Goal: Task Accomplishment & Management: Manage account settings

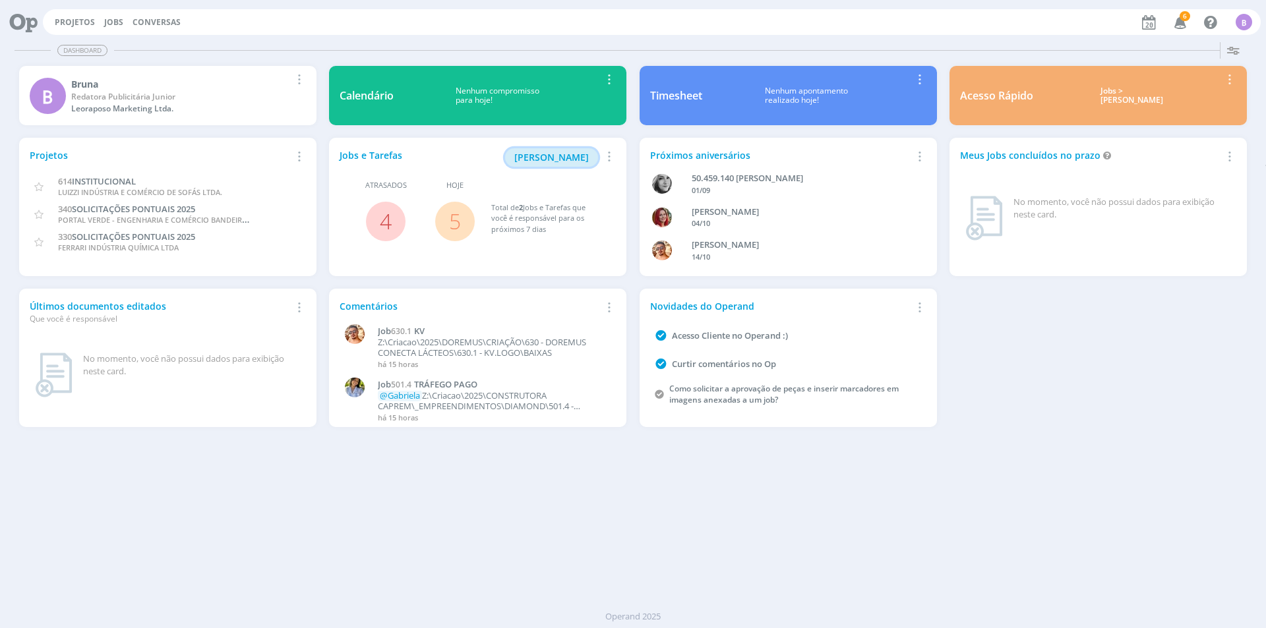
click at [569, 153] on span "[PERSON_NAME]" at bounding box center [551, 157] width 75 height 13
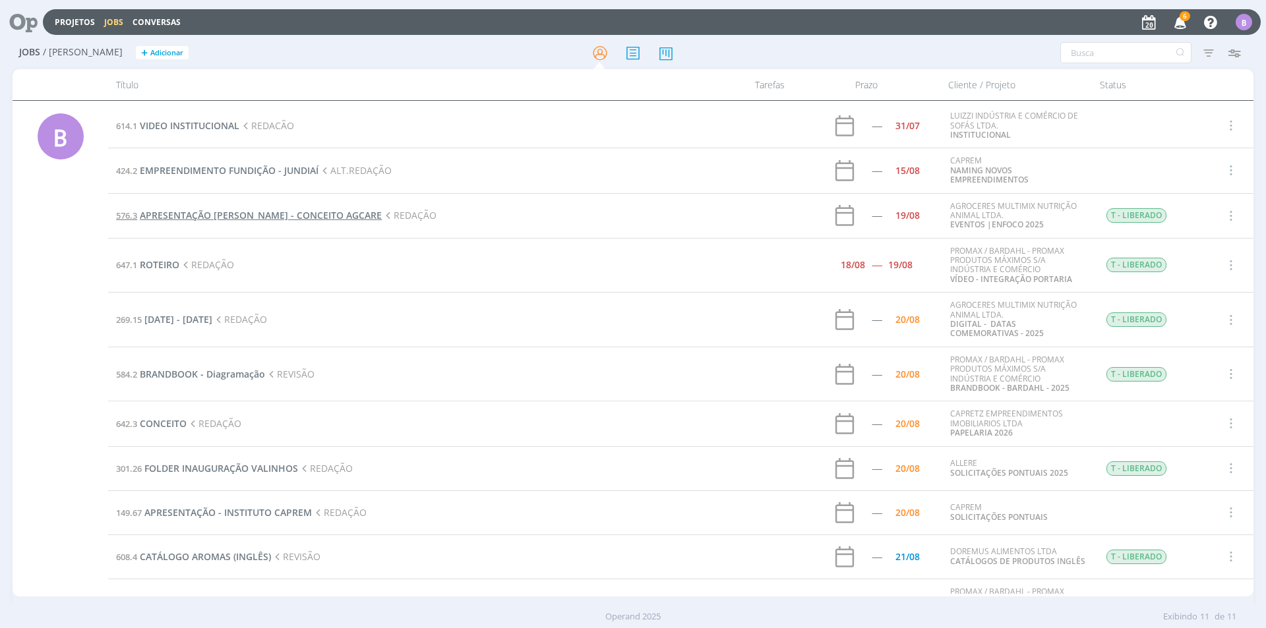
click at [206, 220] on span "APRESENTAÇÃO [PERSON_NAME] - CONCEITO AGCARE" at bounding box center [261, 215] width 242 height 13
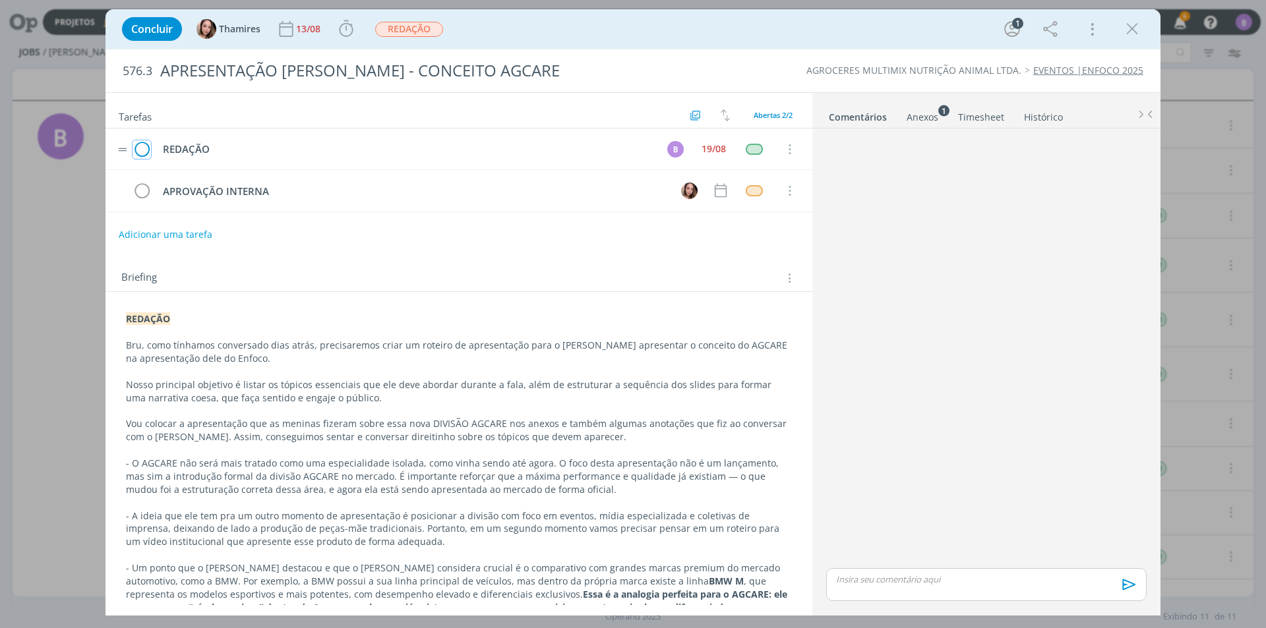
click at [135, 146] on icon "dialog" at bounding box center [142, 150] width 18 height 20
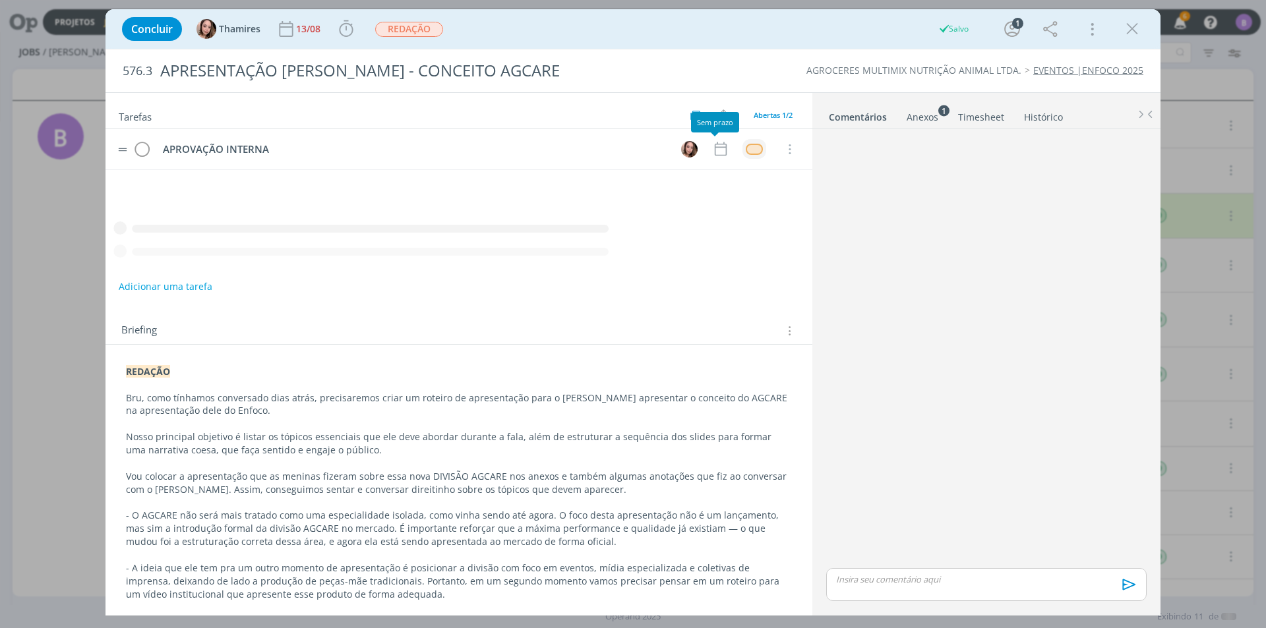
click at [756, 154] on button "dialog" at bounding box center [754, 149] width 16 height 11
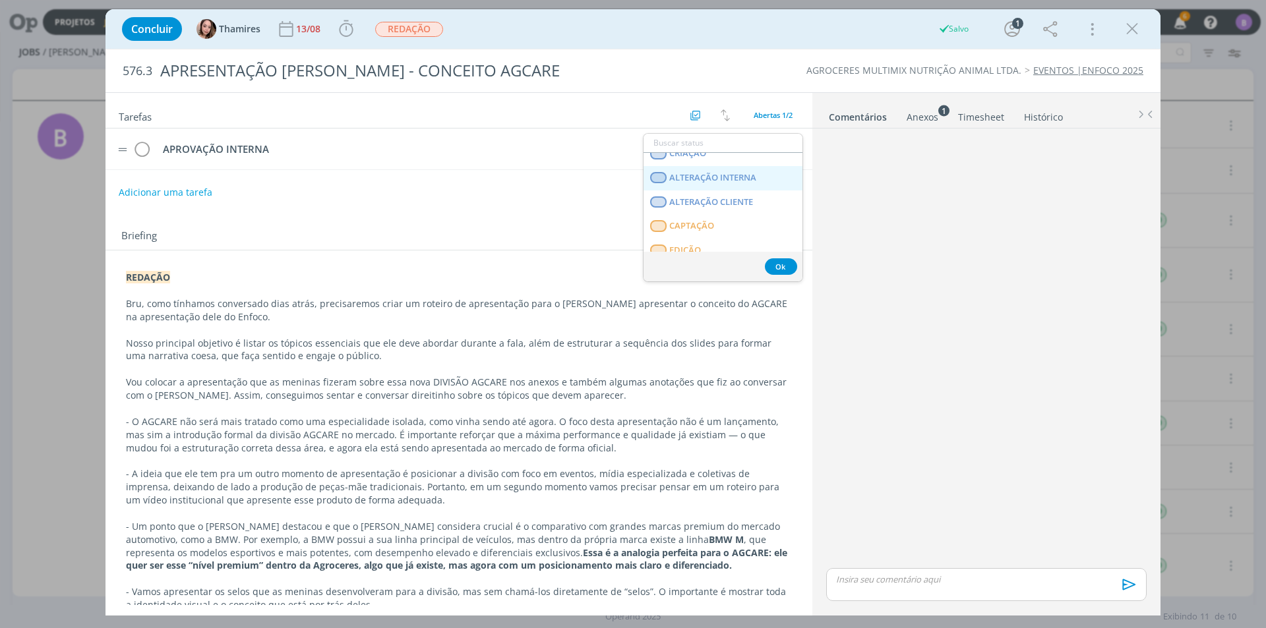
scroll to position [330, 0]
click at [727, 208] on LIBERADO "T - LIBERADO" at bounding box center [723, 198] width 159 height 24
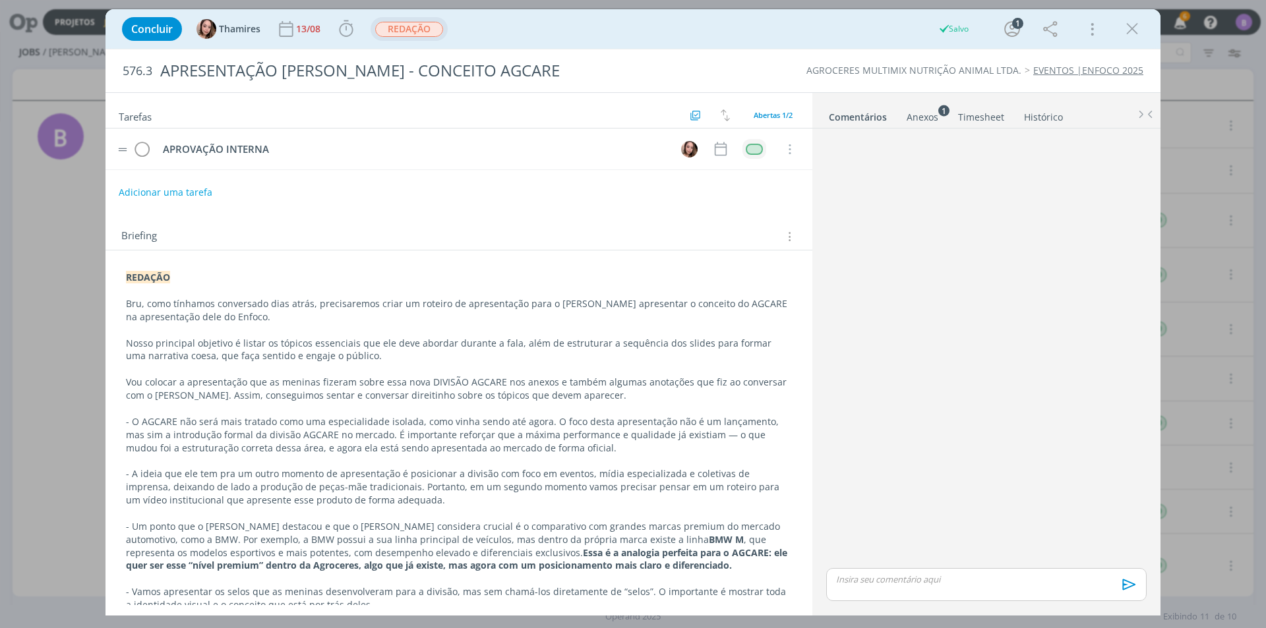
click at [425, 32] on span "REDAÇÃO" at bounding box center [409, 29] width 68 height 15
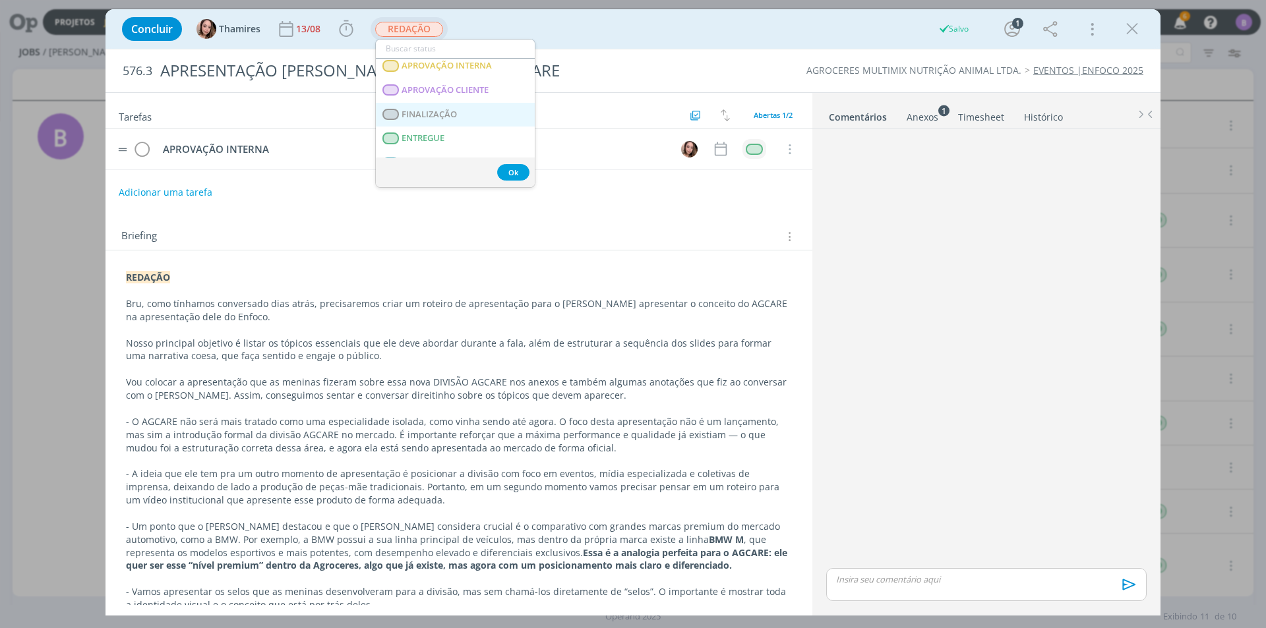
scroll to position [132, 0]
click at [478, 134] on span "APROVAÇÃO INTERNA" at bounding box center [447, 132] width 90 height 11
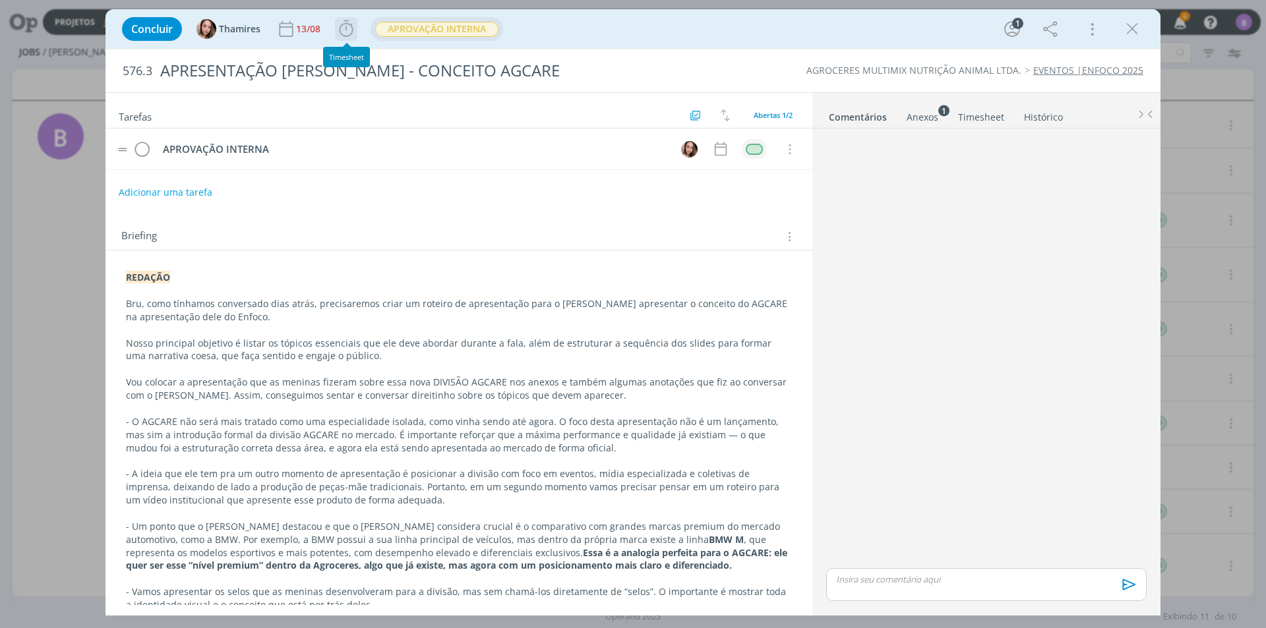
click at [339, 27] on icon "dialog" at bounding box center [346, 29] width 20 height 20
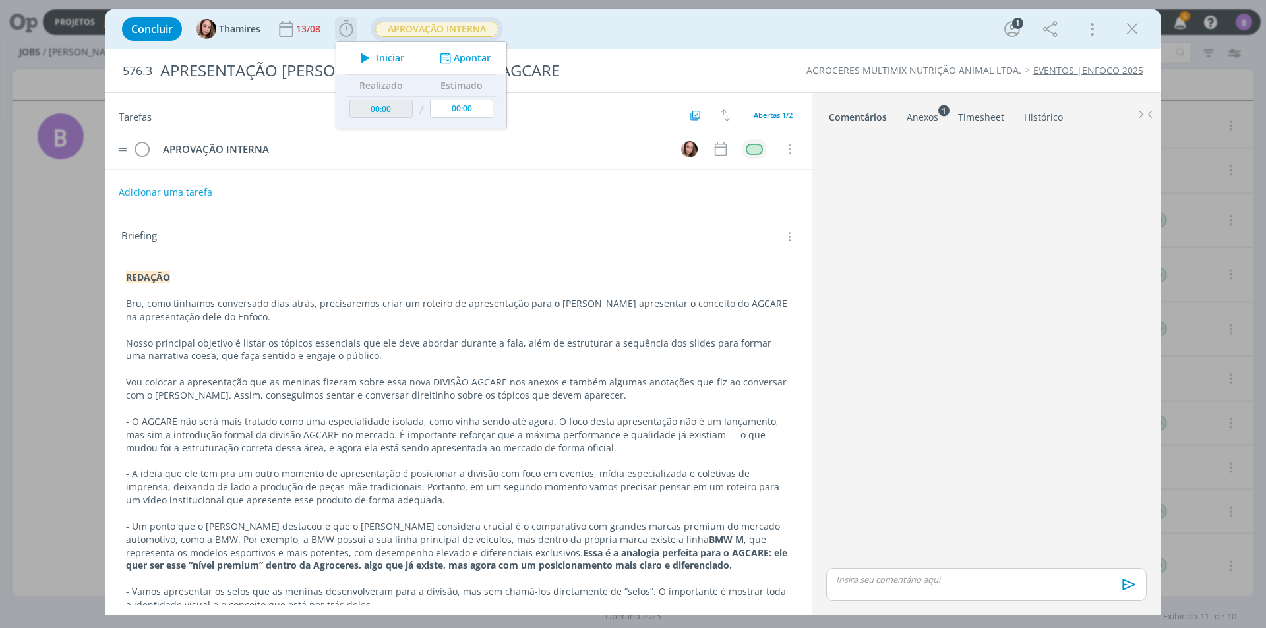
click at [480, 61] on button "Apontar" at bounding box center [464, 58] width 55 height 14
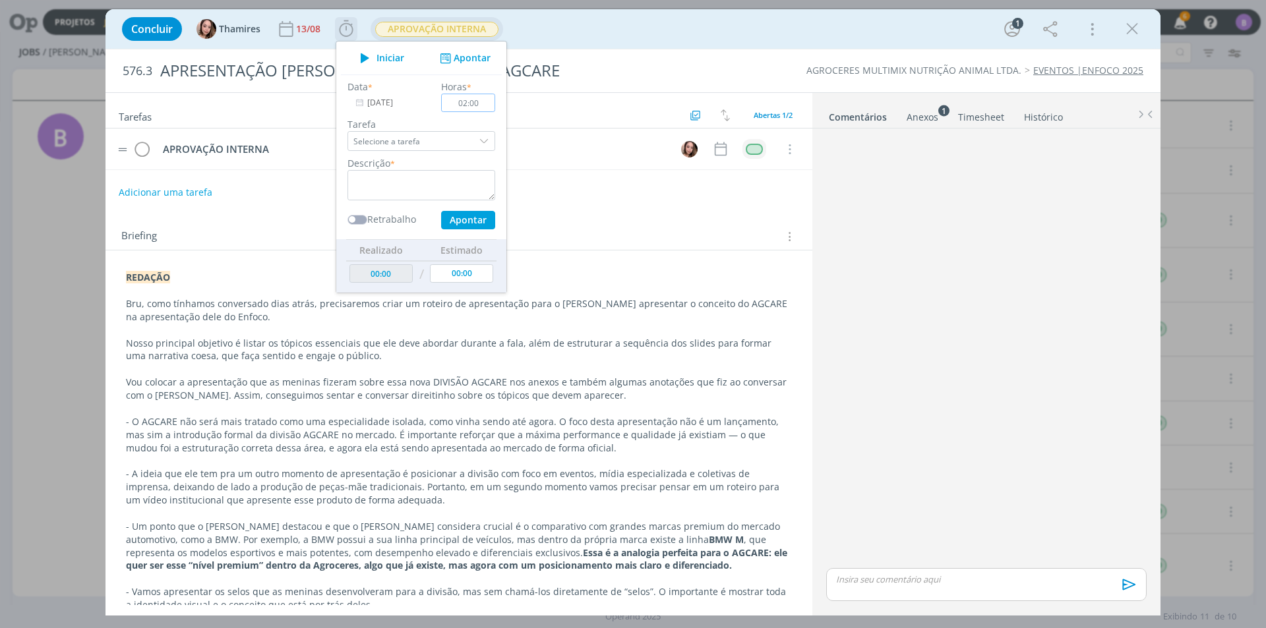
type input "02:00"
click at [412, 175] on textarea "dialog" at bounding box center [422, 185] width 148 height 30
type textarea "Timesheet"
click at [377, 106] on input "[DATE]" at bounding box center [389, 103] width 82 height 18
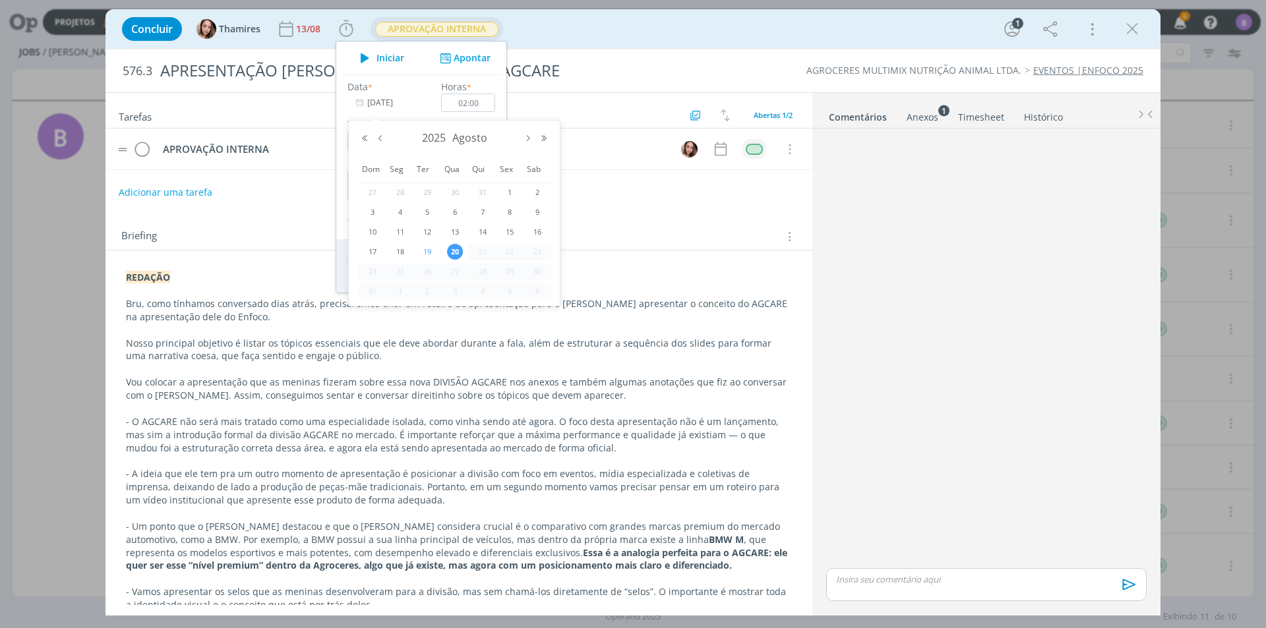
click at [424, 245] on span "19" at bounding box center [427, 252] width 16 height 16
type input "[DATE]"
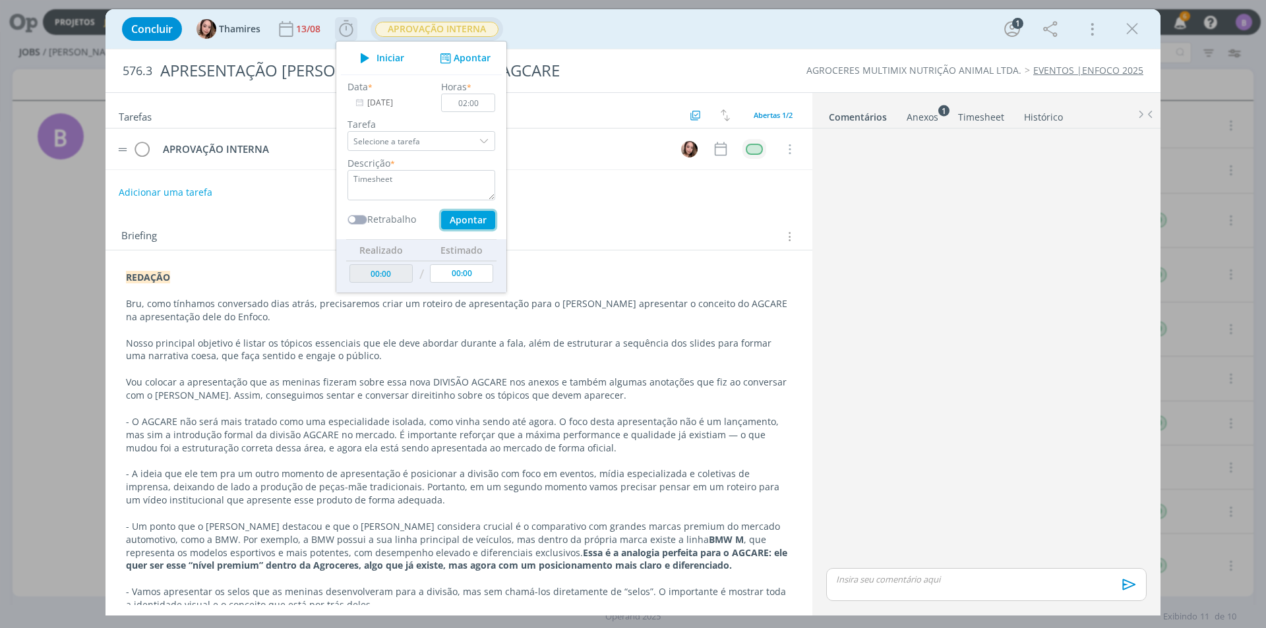
click at [467, 220] on button "Apontar" at bounding box center [468, 220] width 54 height 18
type input "02:00"
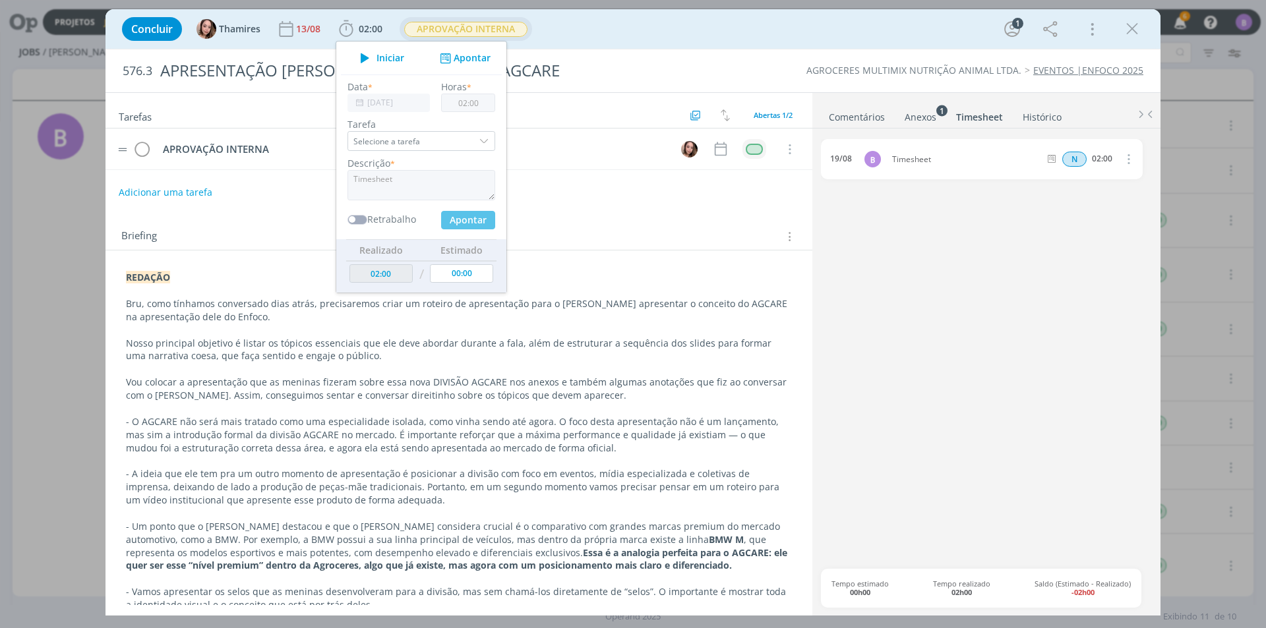
type input "[DATE]"
type input "00:00"
type input "01:30"
click at [378, 104] on input "[DATE]" at bounding box center [389, 103] width 82 height 18
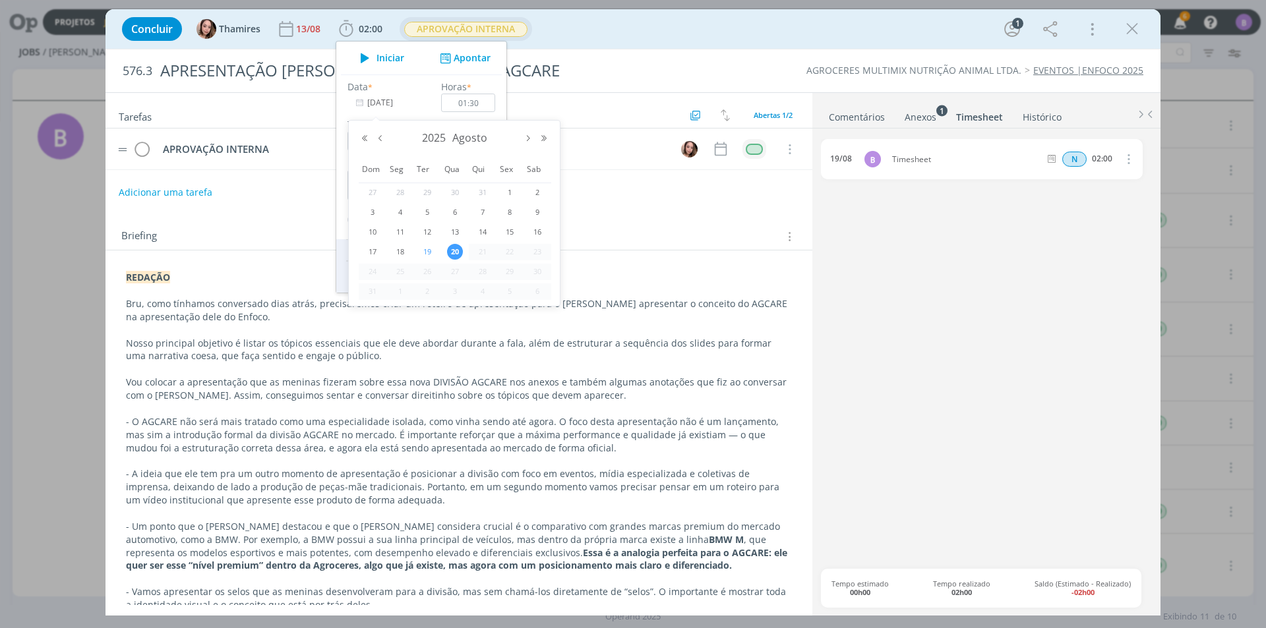
click at [431, 252] on span "19" at bounding box center [427, 252] width 16 height 16
type input "[DATE]"
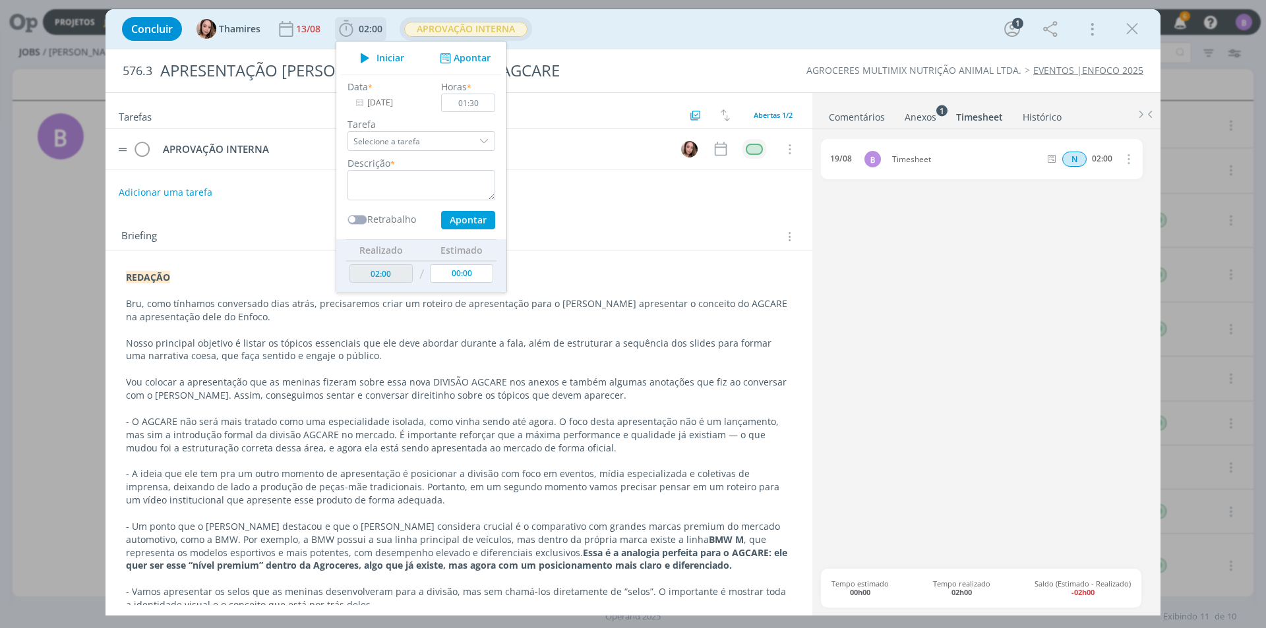
click at [384, 166] on label "Descrição" at bounding box center [369, 163] width 43 height 14
click at [388, 182] on textarea "dialog" at bounding box center [422, 185] width 148 height 30
type textarea "Timesheet"
click at [462, 220] on button "Apontar" at bounding box center [468, 220] width 54 height 18
type input "03:30"
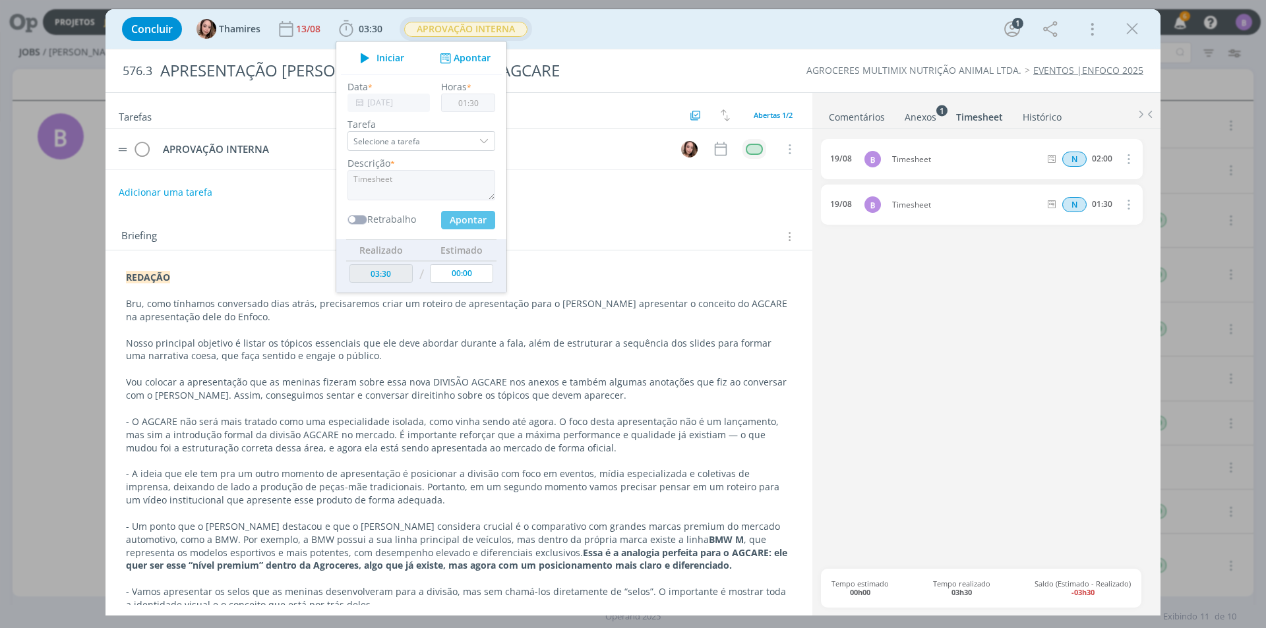
type input "[DATE]"
type input "00:00"
click at [857, 105] on link "Comentários" at bounding box center [856, 114] width 57 height 19
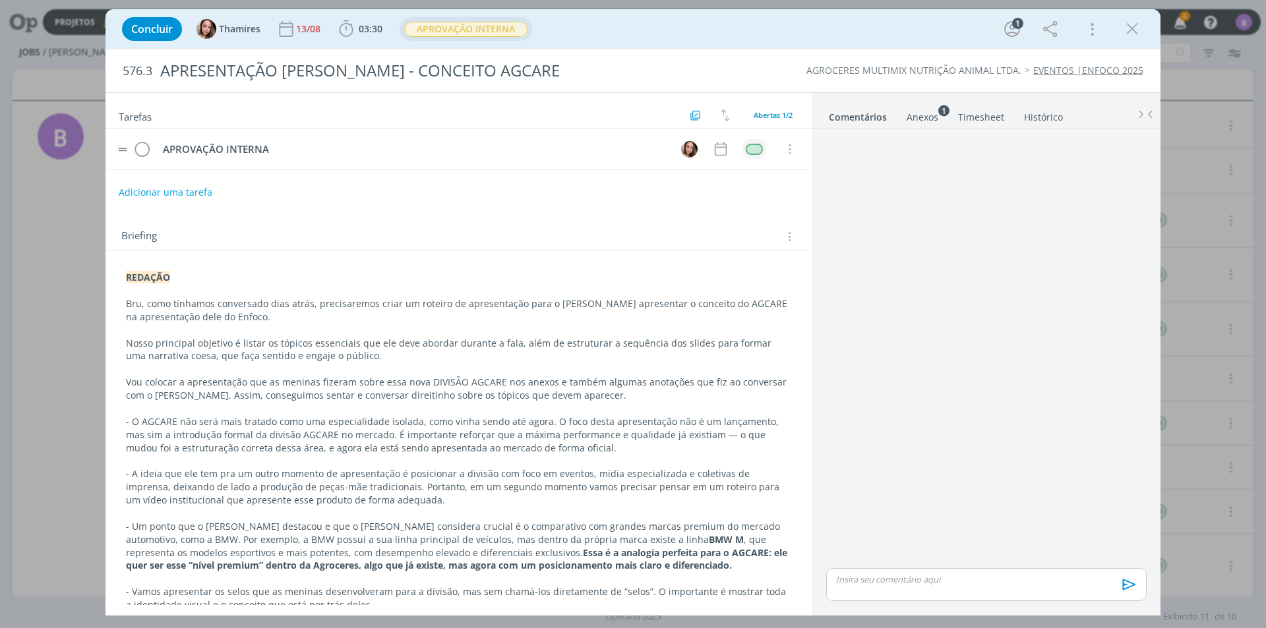
click at [975, 104] on ul "Comentários Anexos 1 Timesheet Histórico" at bounding box center [986, 111] width 348 height 36
click at [977, 112] on link "Timesheet" at bounding box center [981, 114] width 47 height 19
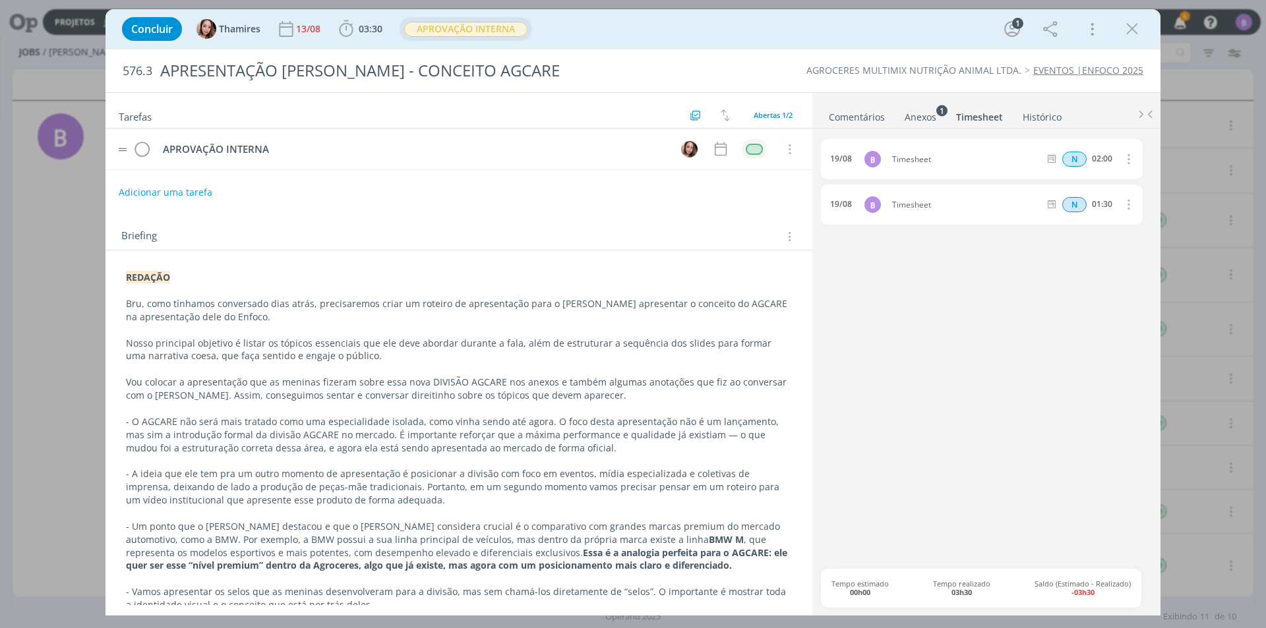
click at [856, 117] on link "Comentários" at bounding box center [856, 114] width 57 height 19
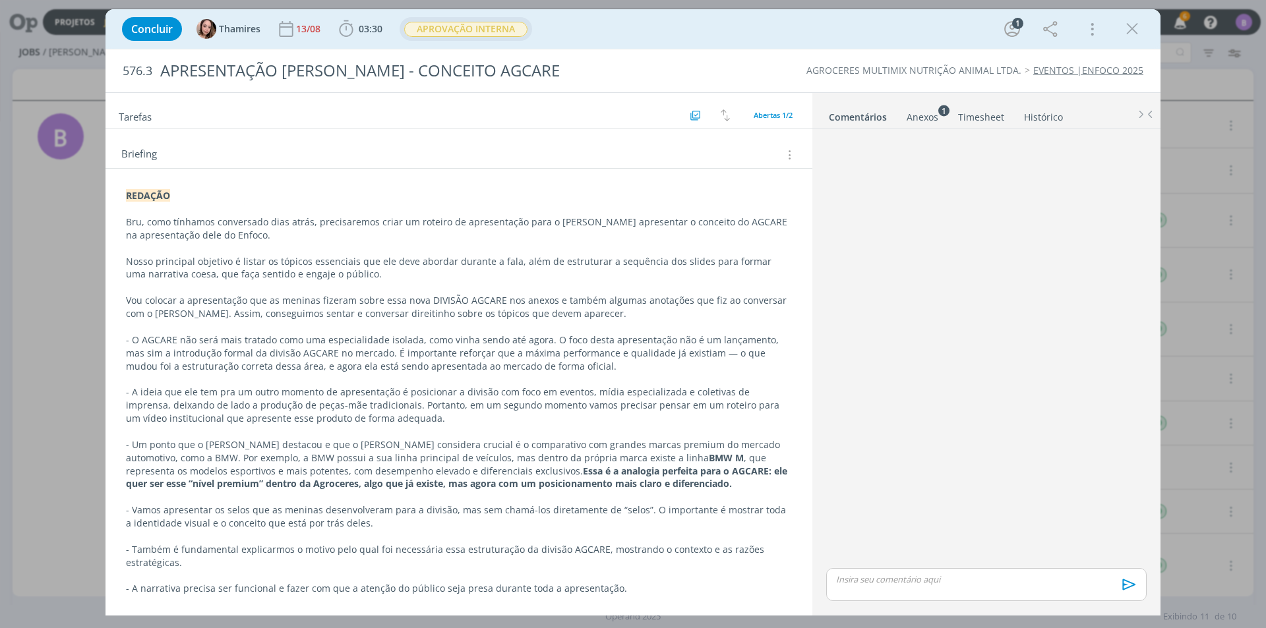
scroll to position [0, 0]
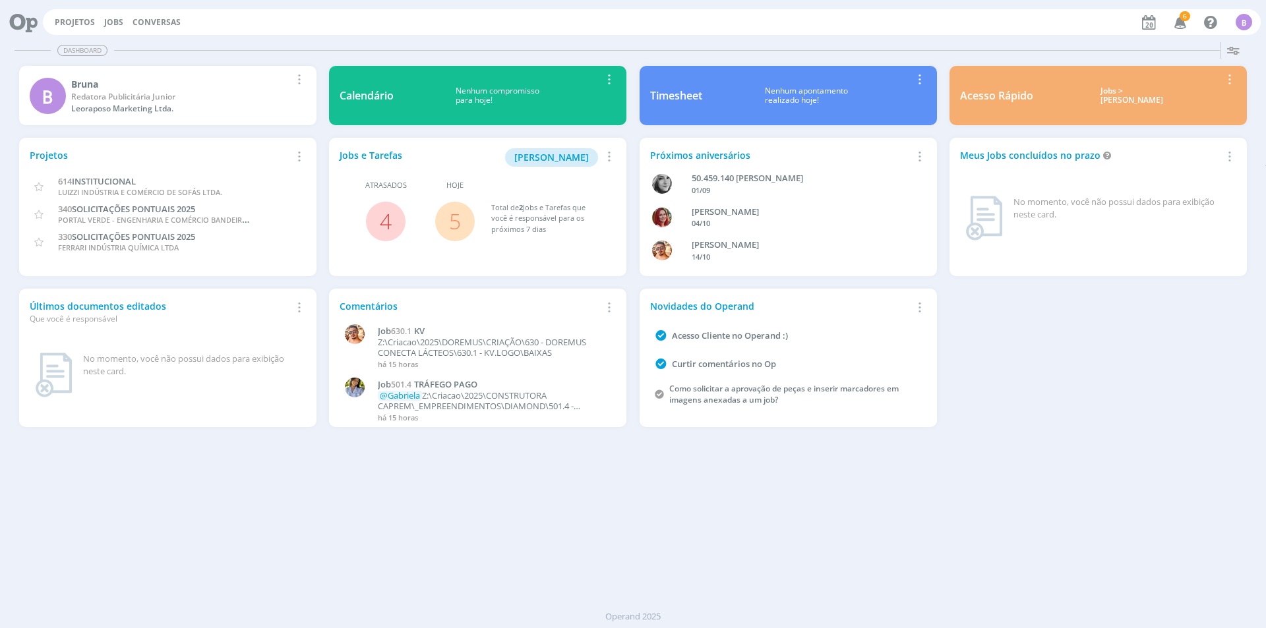
click at [1178, 20] on icon "button" at bounding box center [1180, 22] width 23 height 22
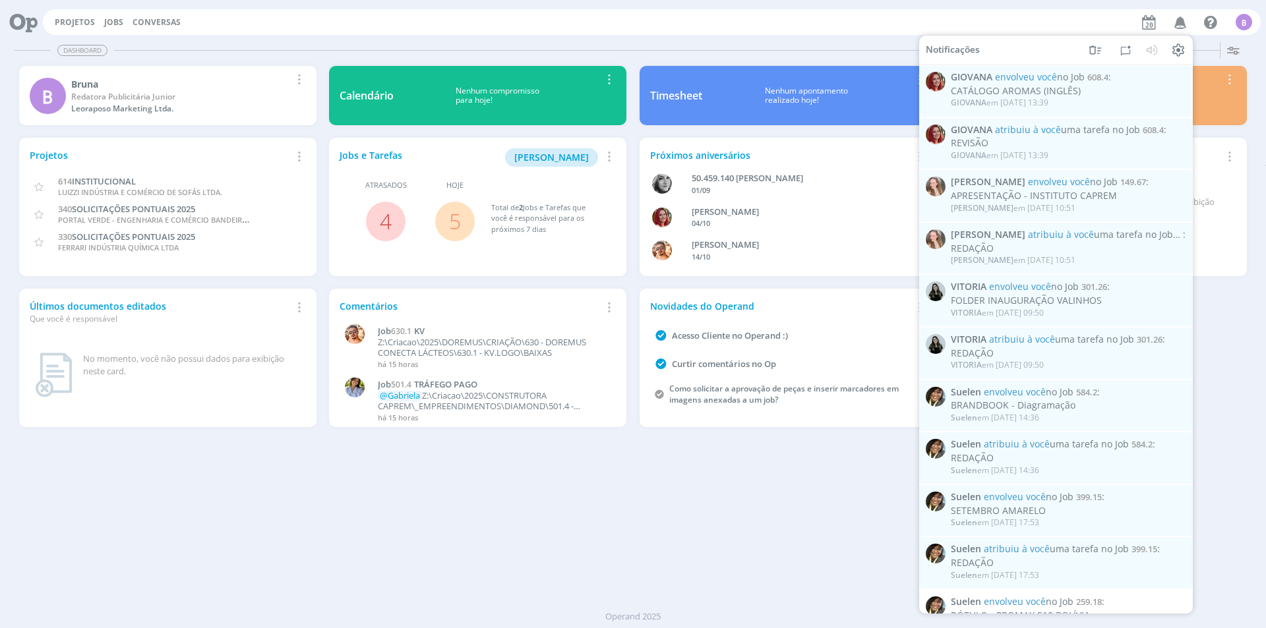
click at [1178, 20] on icon "button" at bounding box center [1180, 22] width 23 height 22
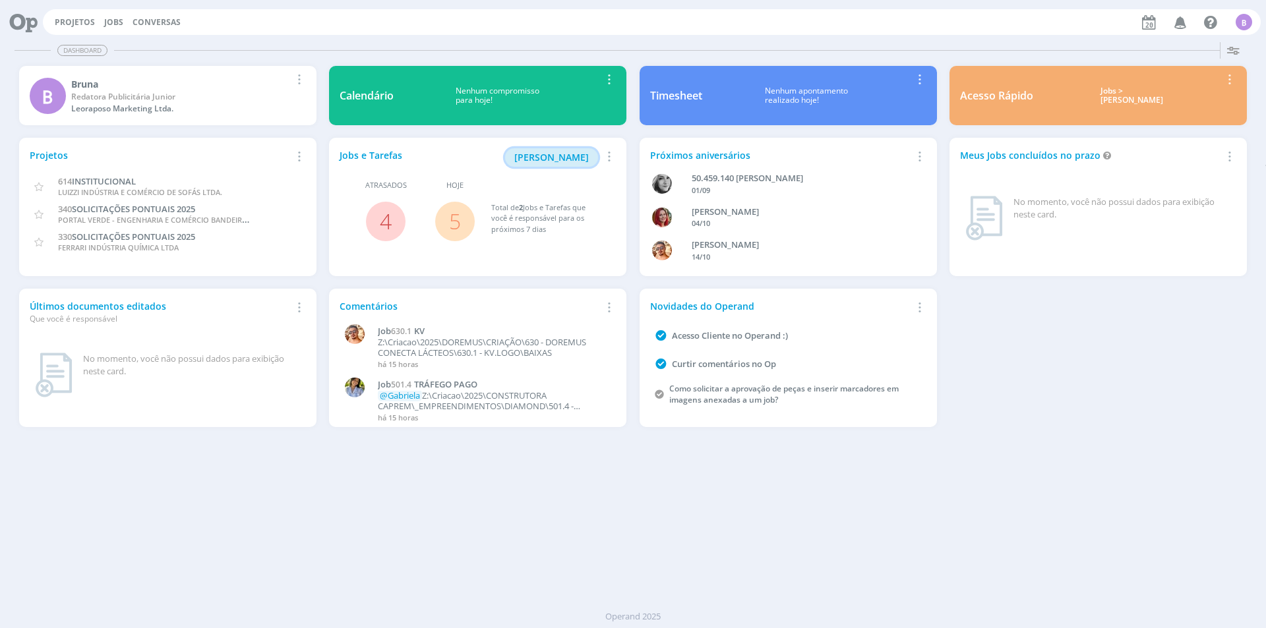
click at [546, 154] on span "[PERSON_NAME]" at bounding box center [551, 157] width 75 height 13
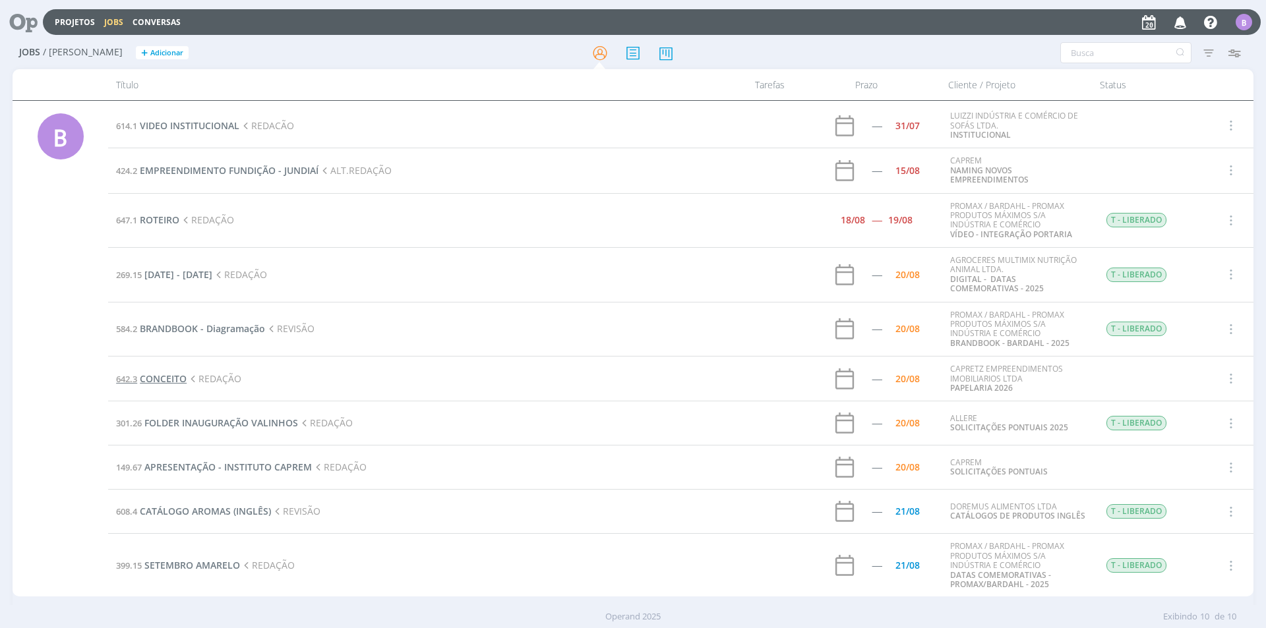
click at [151, 375] on span "CONCEITO" at bounding box center [163, 379] width 47 height 13
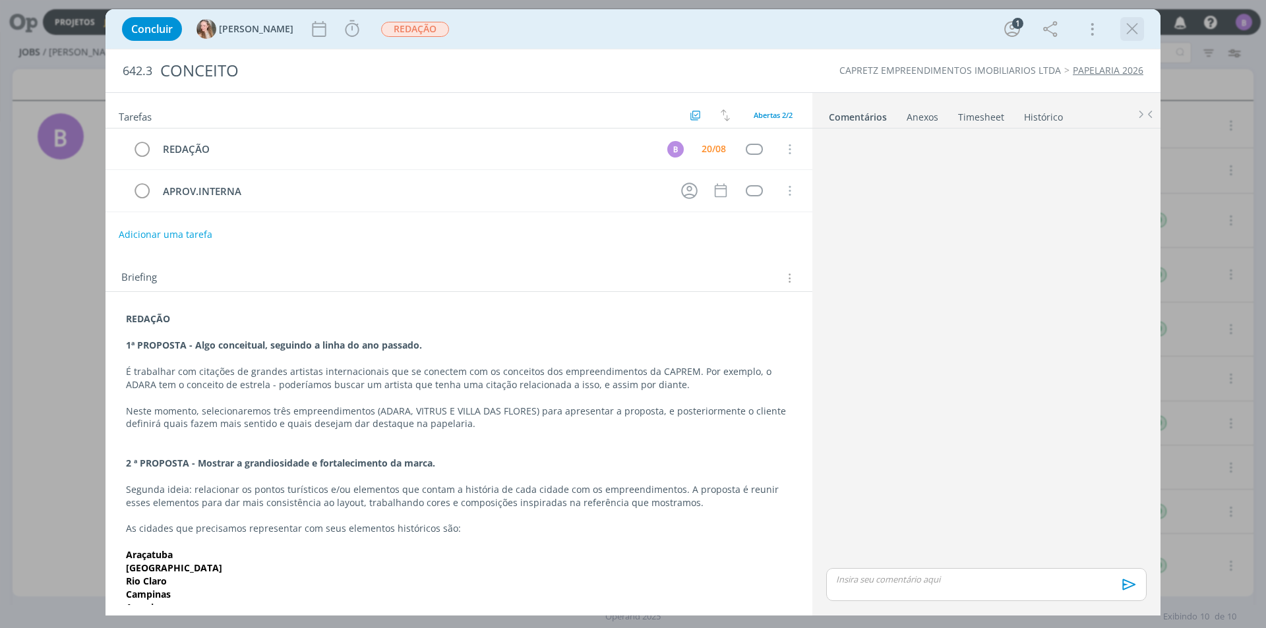
click at [1135, 29] on icon "dialog" at bounding box center [1132, 29] width 20 height 20
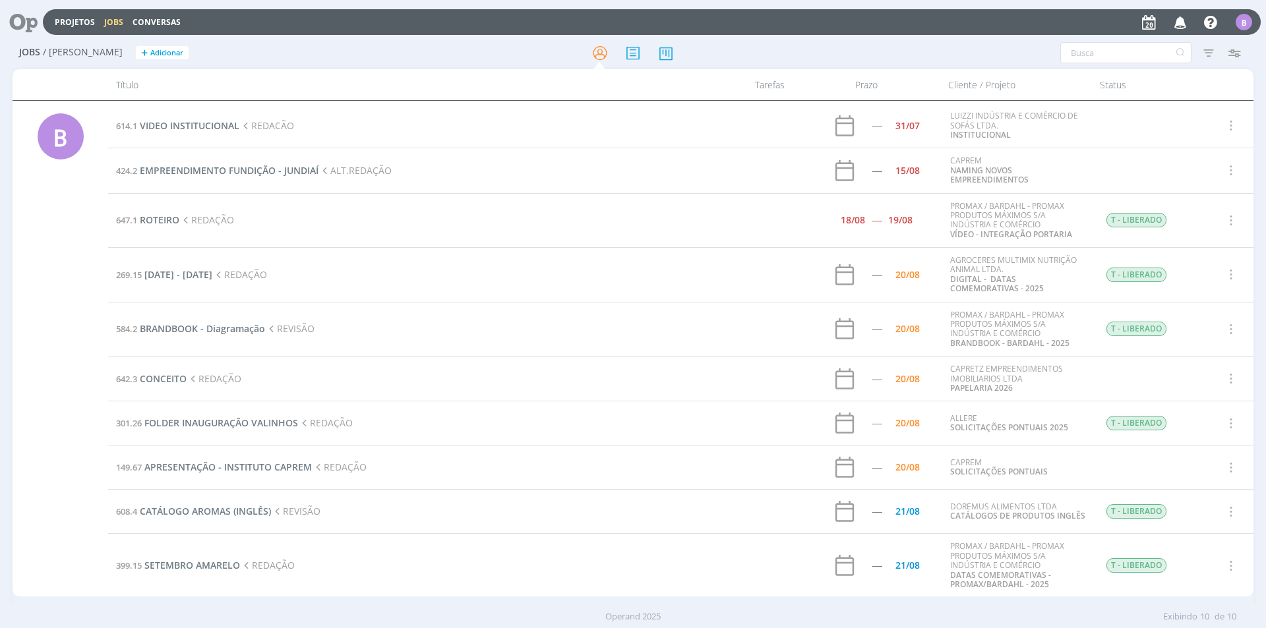
click at [215, 473] on td "149.67 APRESENTAÇÃO - INSTITUTO CAPREM REDAÇÃO" at bounding box center [419, 468] width 623 height 44
click at [216, 468] on span "APRESENTAÇÃO - INSTITUTO CAPREM" at bounding box center [228, 467] width 168 height 13
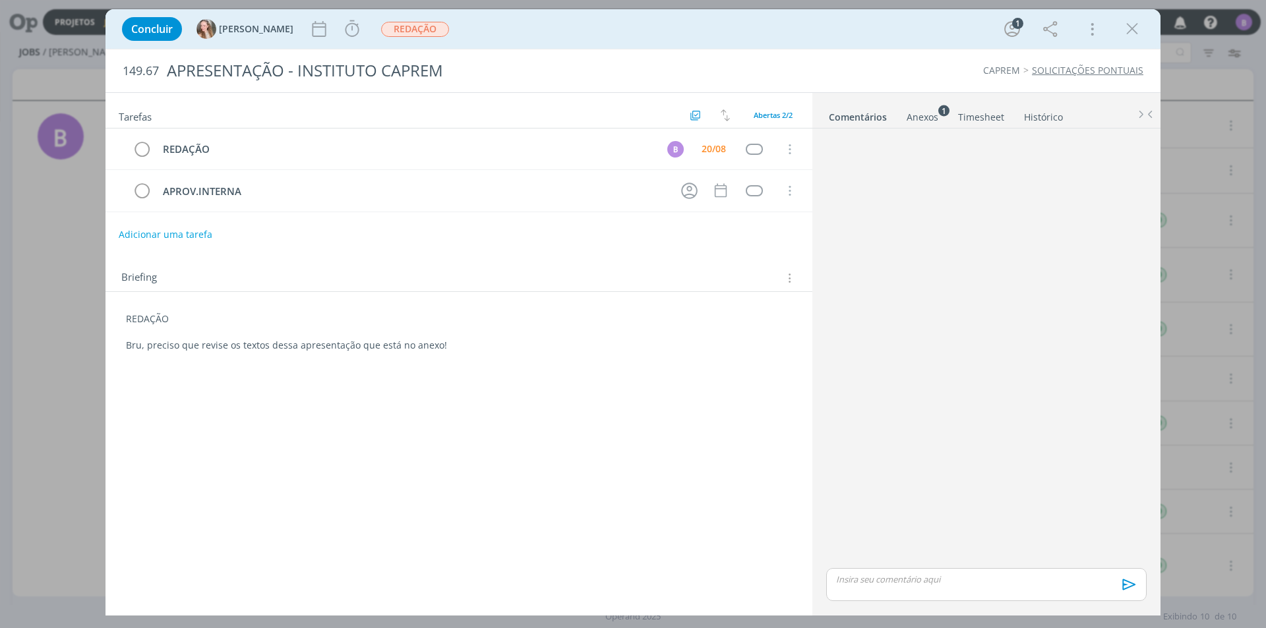
click at [910, 117] on div "Anexos 1" at bounding box center [923, 117] width 32 height 13
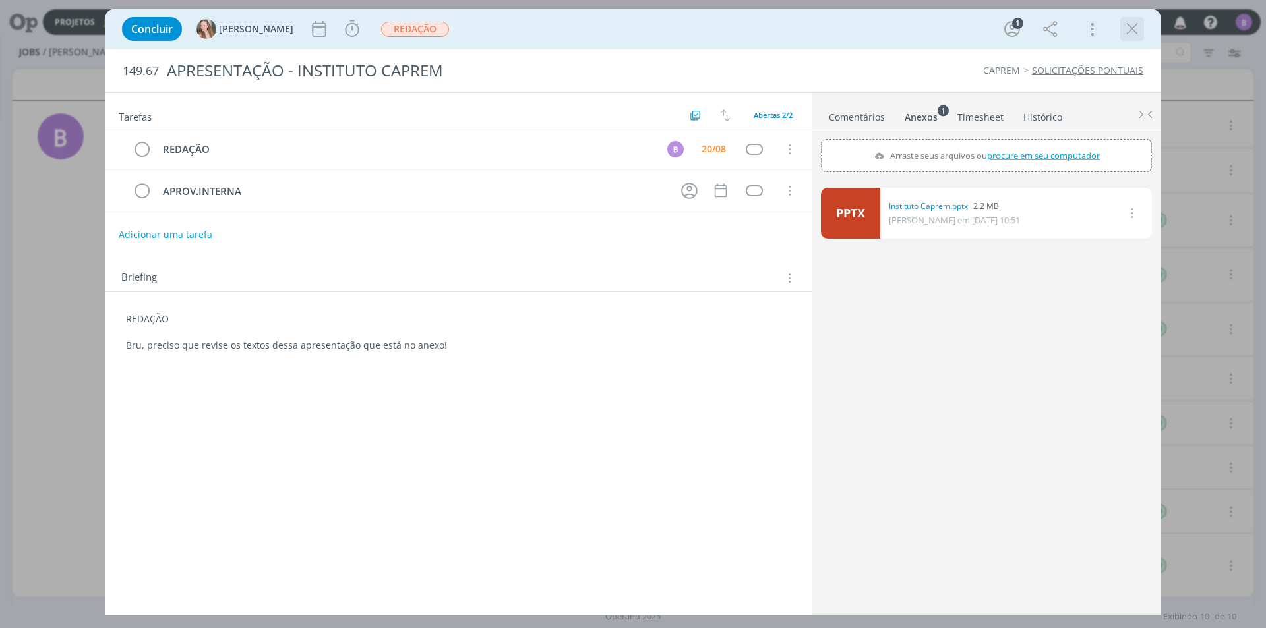
click at [1137, 23] on icon "dialog" at bounding box center [1132, 29] width 20 height 20
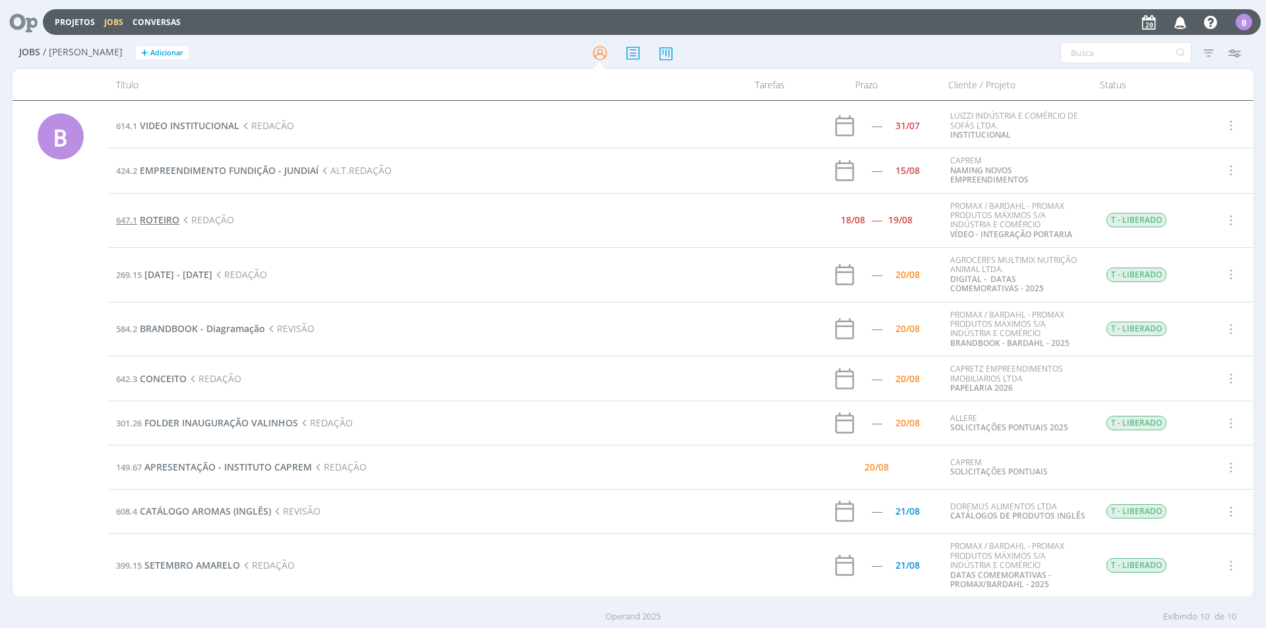
click at [169, 220] on span "ROTEIRO" at bounding box center [160, 220] width 40 height 13
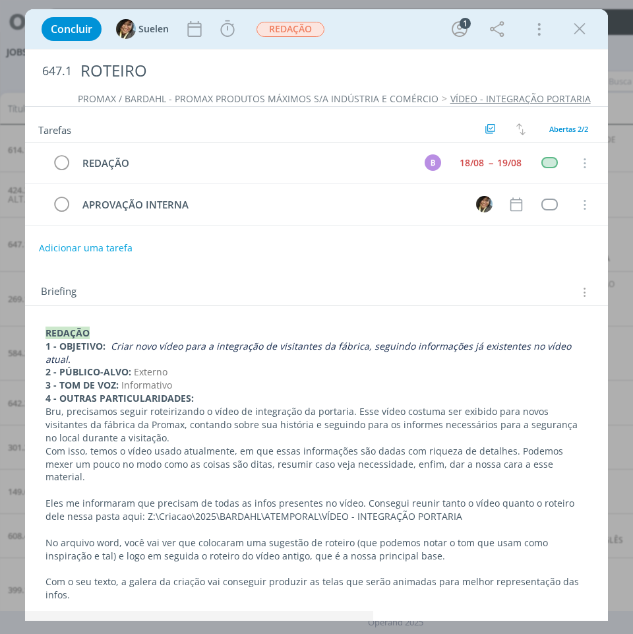
click at [229, 315] on div "REDAÇÃO 1 - OBJETIVO: Criar novo vídeo para a integração de visitantes da fábri…" at bounding box center [316, 590] width 582 height 568
click at [230, 322] on div "REDAÇÃO 1 - OBJETIVO: Criar novo vídeo para a integração de visitantes da fábri…" at bounding box center [316, 595] width 561 height 547
click at [333, 497] on p "Eles me informaram que precisam de todas as infos presentes no vídeo. Consegui …" at bounding box center [316, 510] width 541 height 26
click at [465, 497] on p "Eles me informaram que precisam de todas as infos presentes no vídeo. Consegui …" at bounding box center [316, 510] width 541 height 26
